Goal: Find specific page/section: Find specific page/section

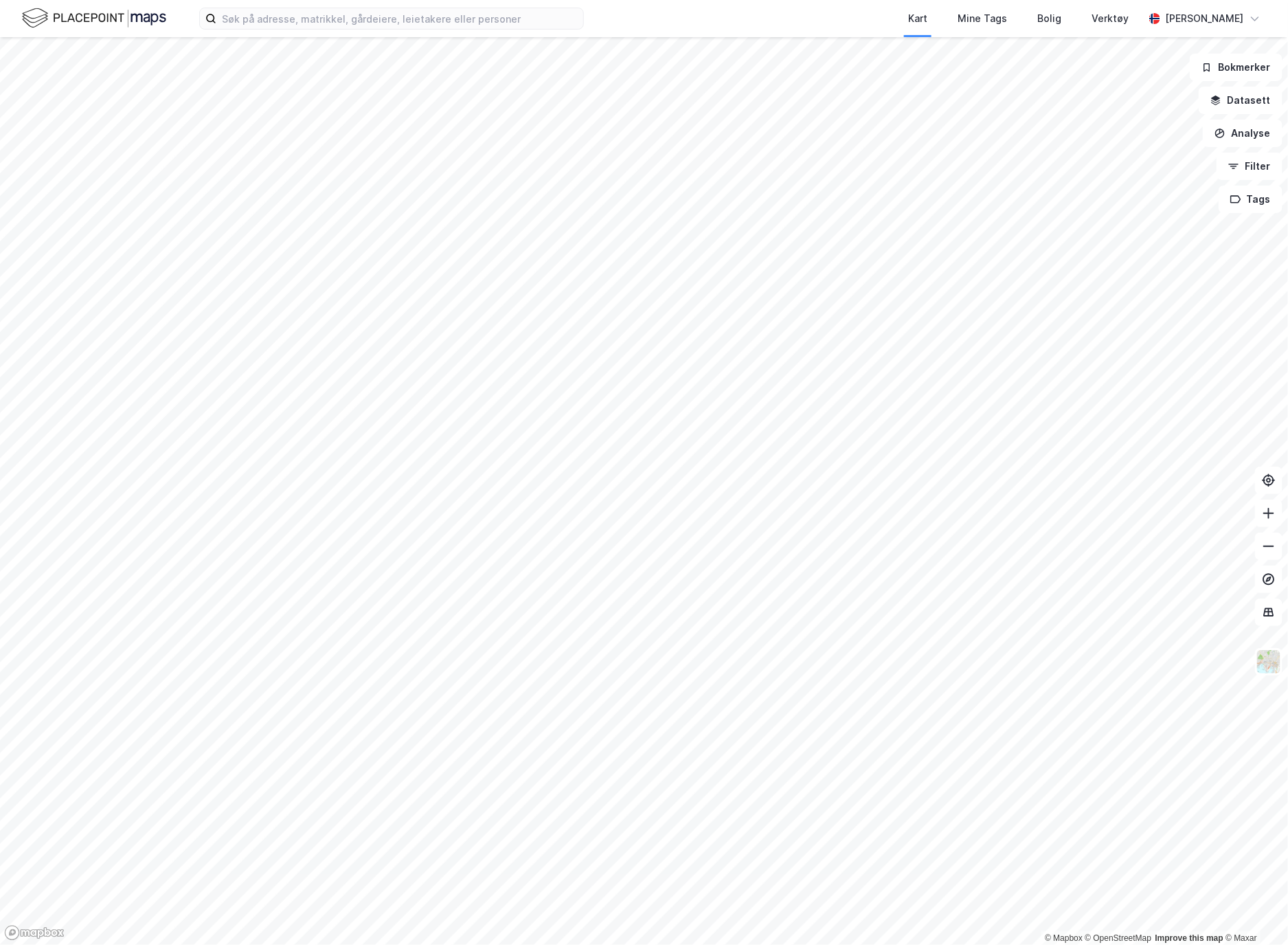
click at [420, 30] on div "Kart Mine Tags Bolig Verktøy [PERSON_NAME]" at bounding box center [644, 18] width 1288 height 37
click at [417, 18] on input at bounding box center [400, 18] width 367 height 20
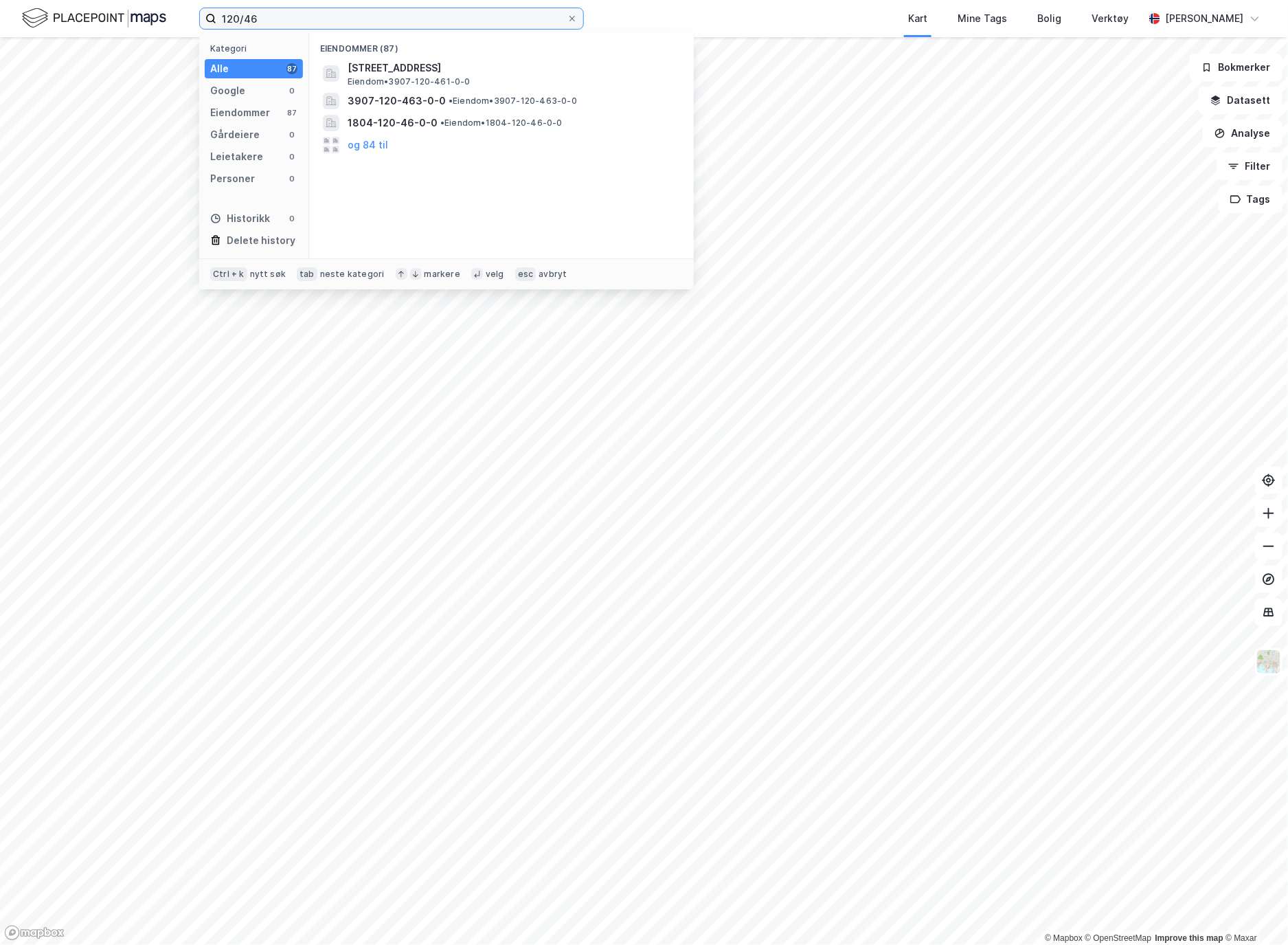
click at [339, 20] on input "120/46" at bounding box center [391, 18] width 351 height 20
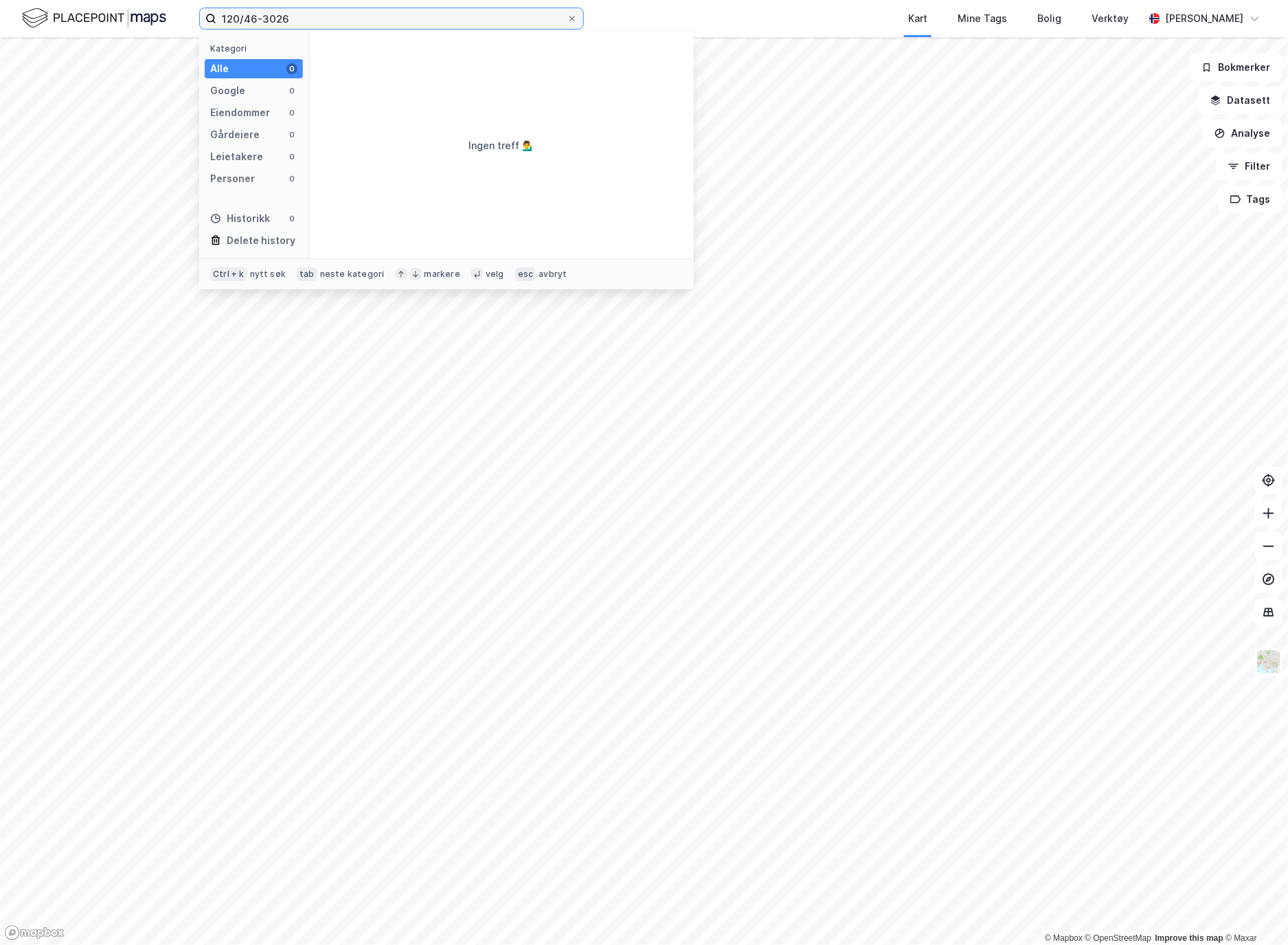
click at [339, 20] on input "120/46-3026" at bounding box center [391, 18] width 351 height 20
type input "120/46, aur"
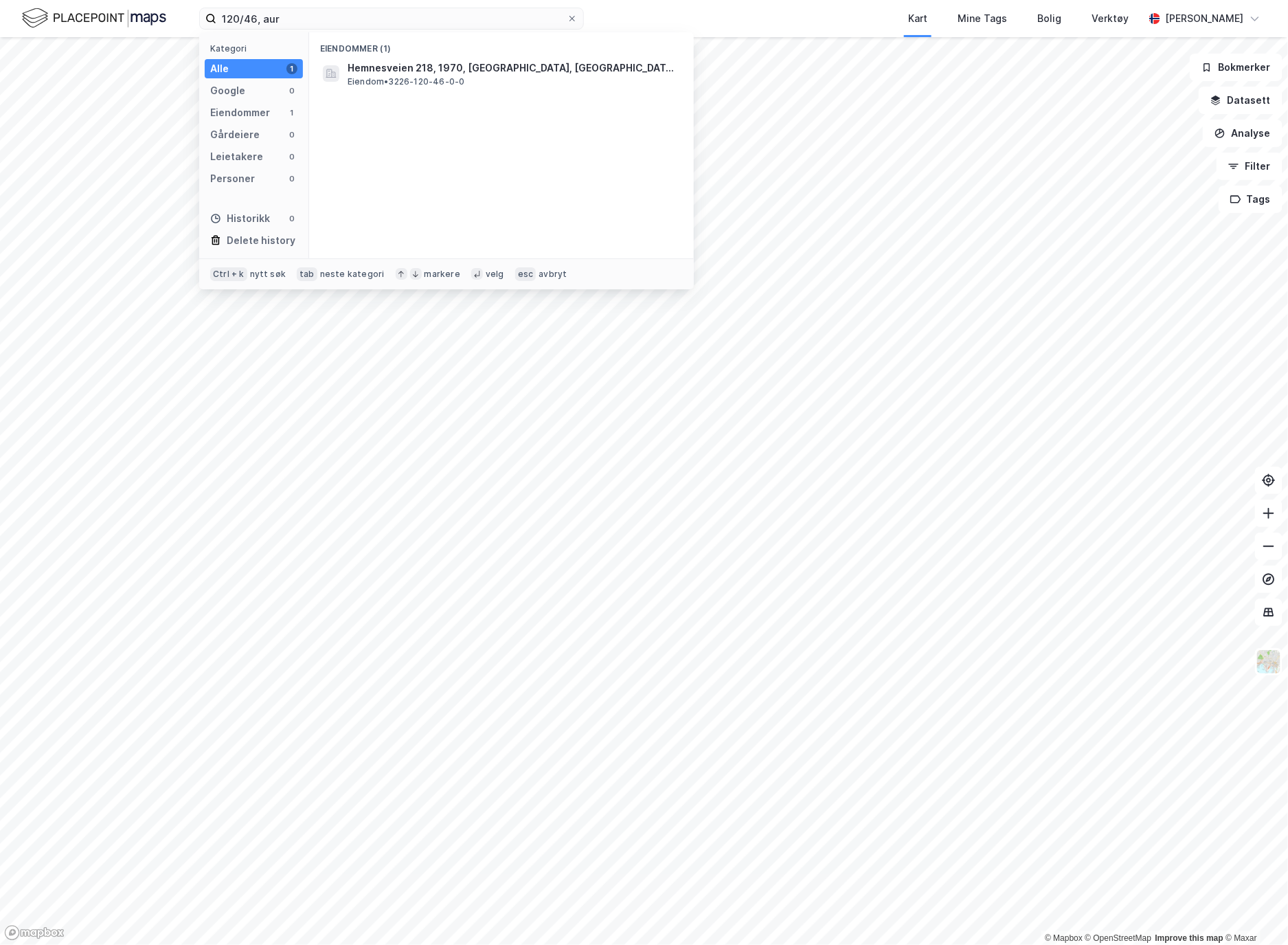
click at [405, 76] on span "Eiendom • 3226-120-46-0-0" at bounding box center [406, 81] width 118 height 11
